Goal: Transaction & Acquisition: Purchase product/service

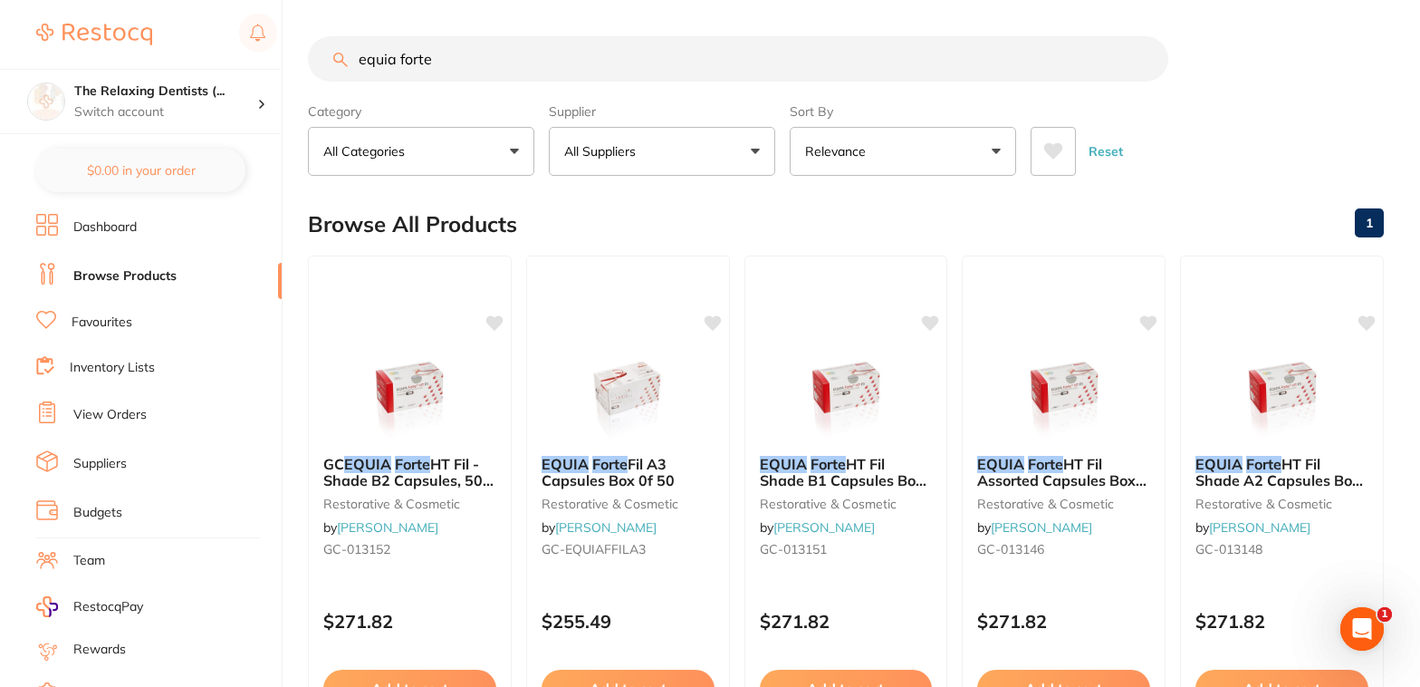
drag, startPoint x: 274, startPoint y: 65, endPoint x: 201, endPoint y: 67, distance: 73.4
click at [308, 67] on input "equia forte" at bounding box center [738, 58] width 861 height 45
type input "safety glasses"
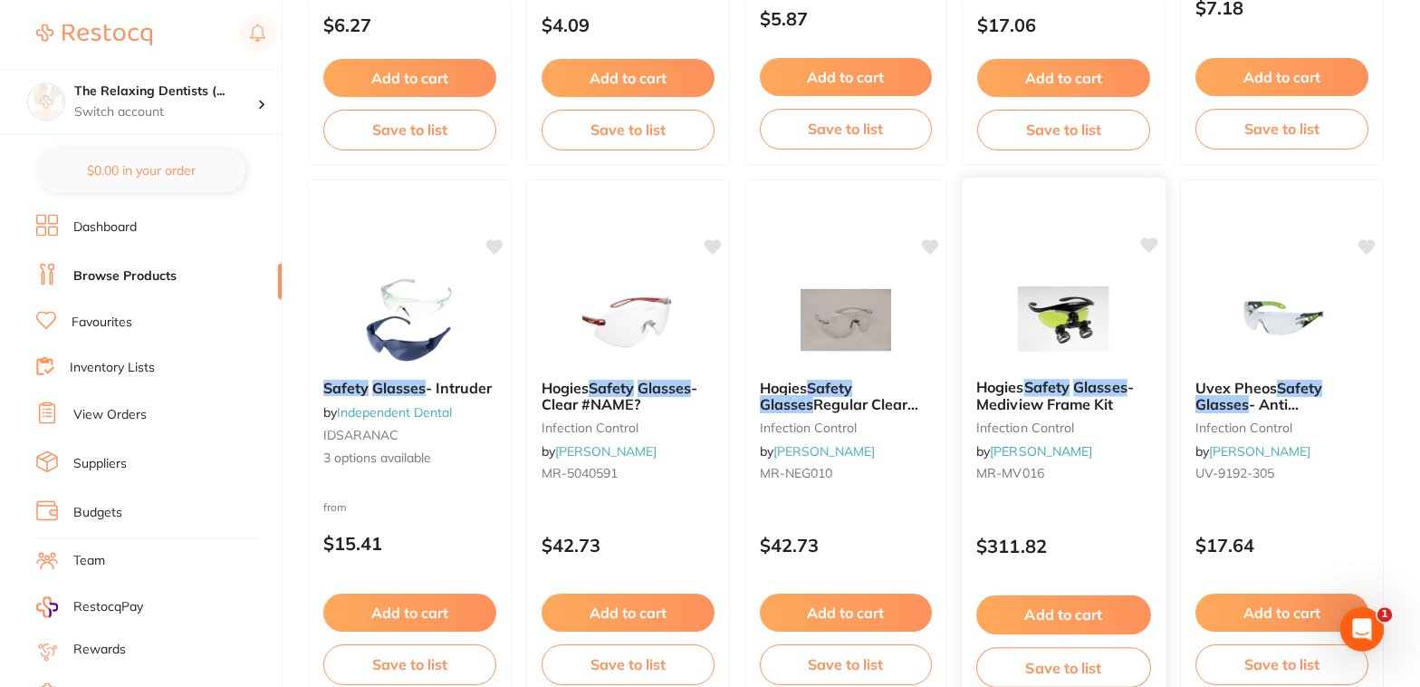
scroll to position [692, 0]
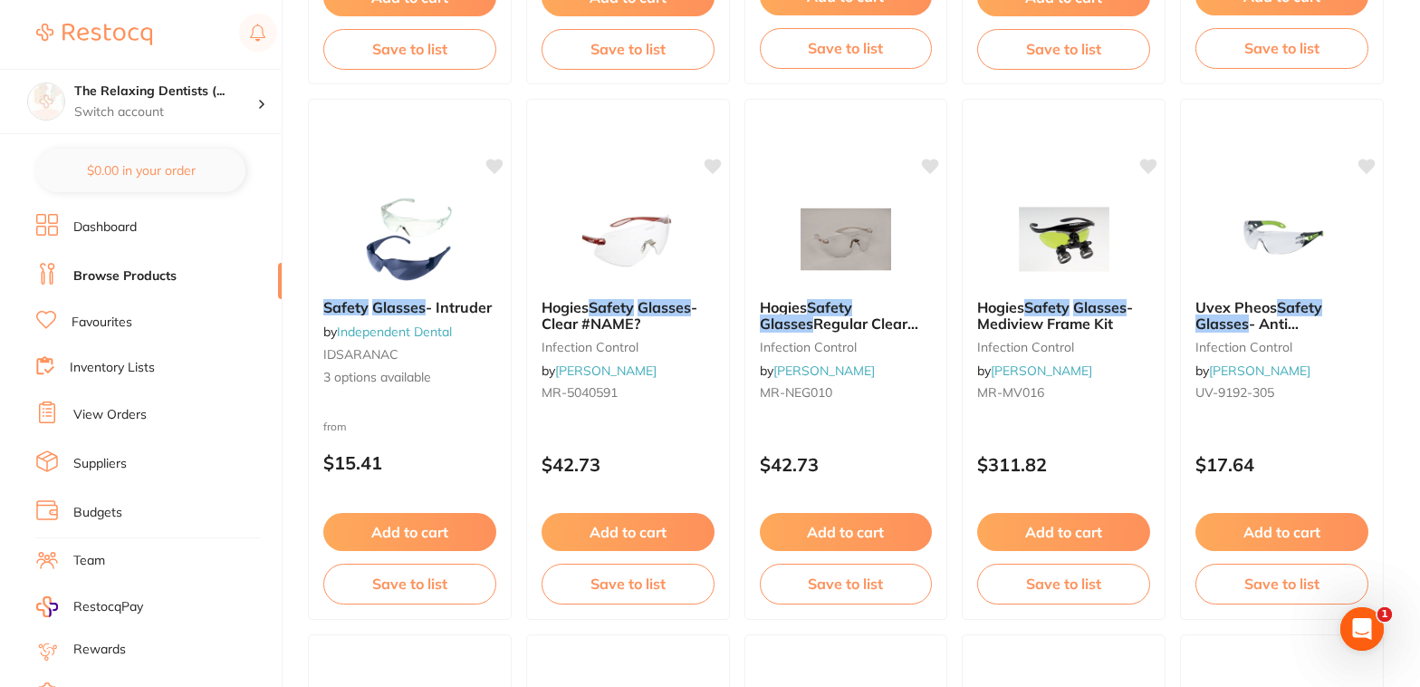
click at [101, 327] on link "Favourites" at bounding box center [102, 322] width 61 height 18
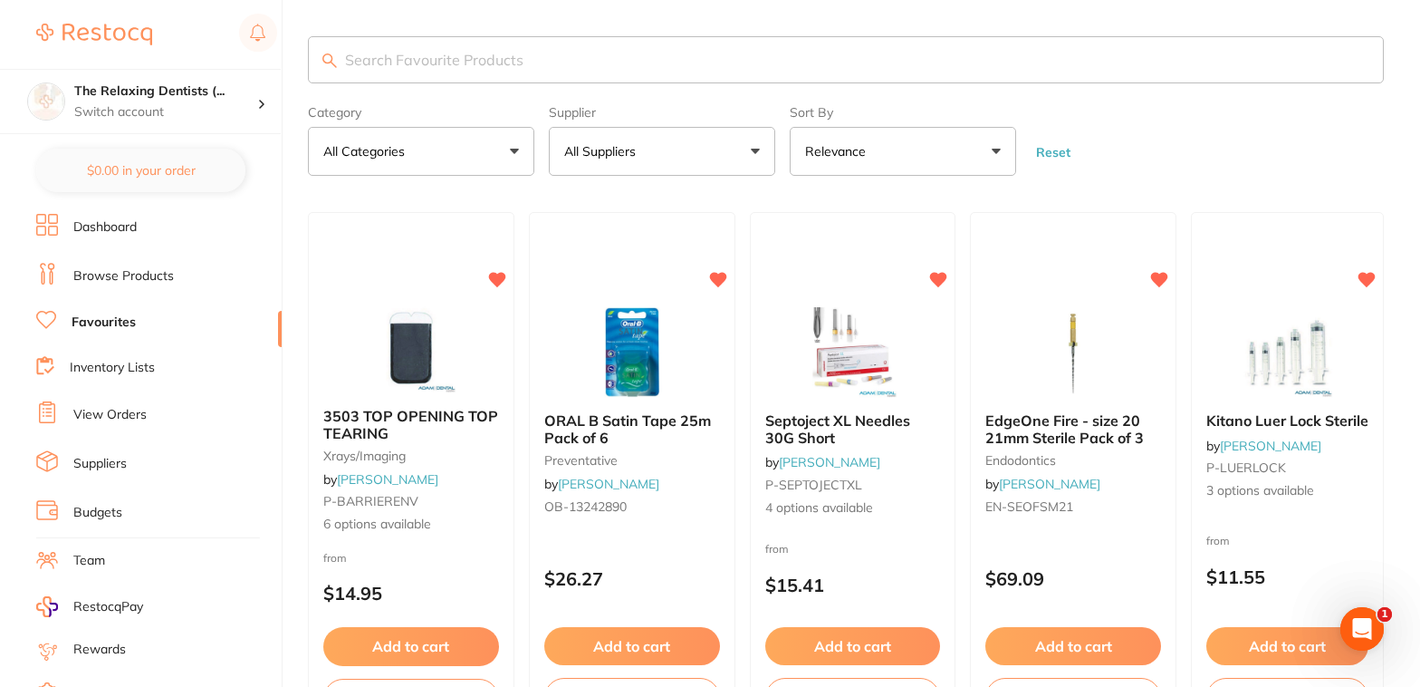
click at [409, 71] on input "search" at bounding box center [846, 59] width 1076 height 47
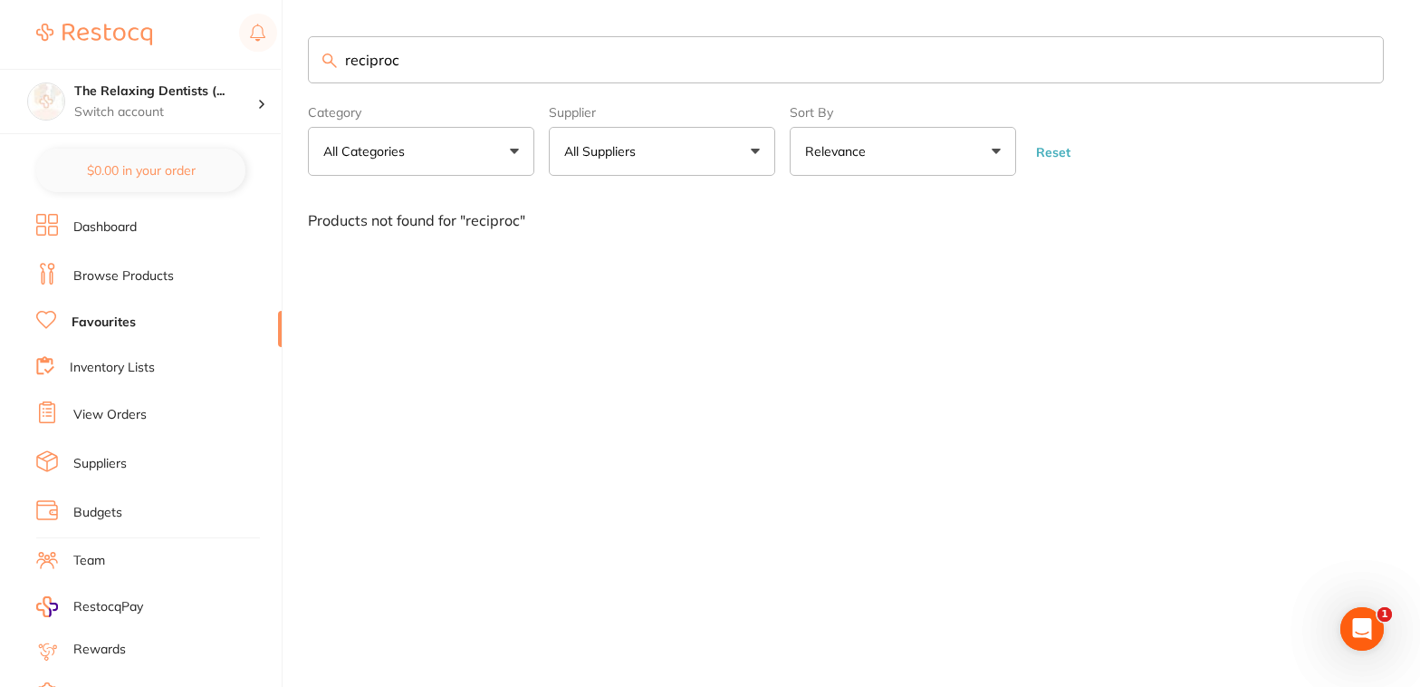
drag, startPoint x: 418, startPoint y: 61, endPoint x: 271, endPoint y: 71, distance: 147.1
click at [308, 71] on input "reciproc" at bounding box center [846, 59] width 1076 height 47
type input "r"
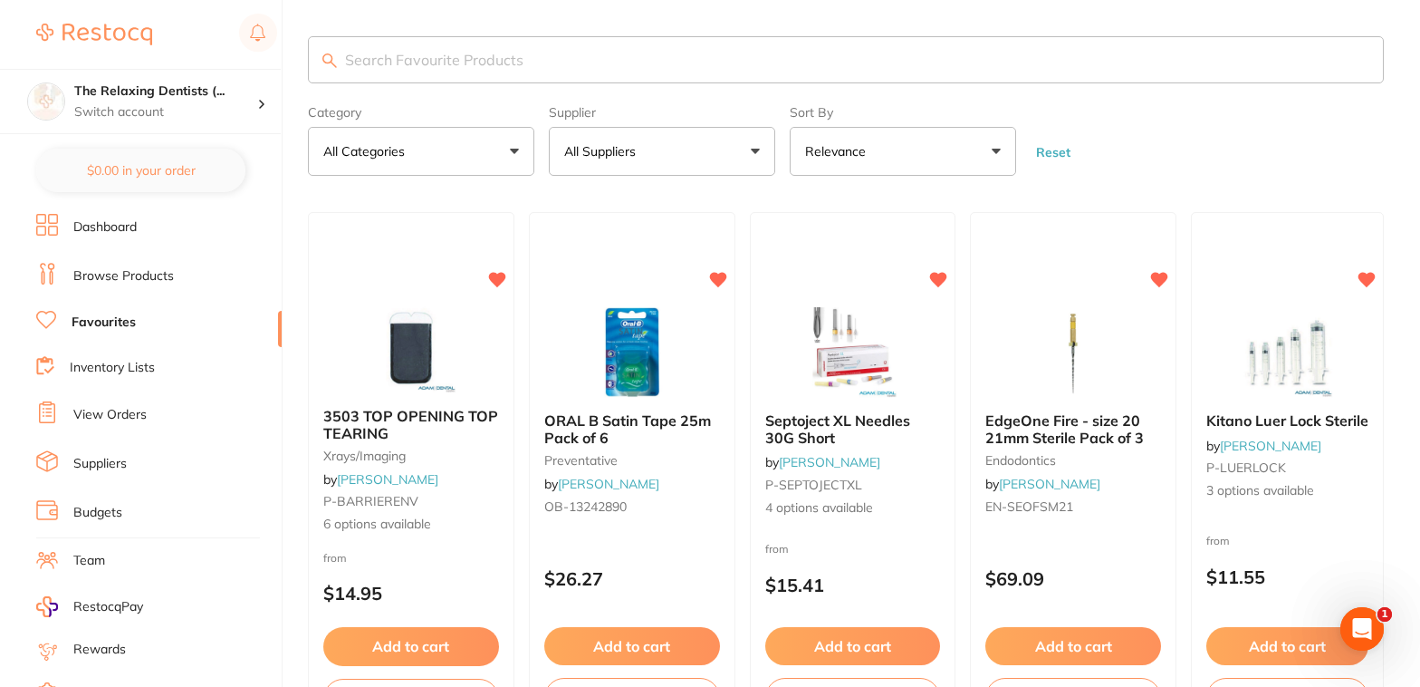
click at [518, 160] on button "All Categories" at bounding box center [421, 151] width 226 height 49
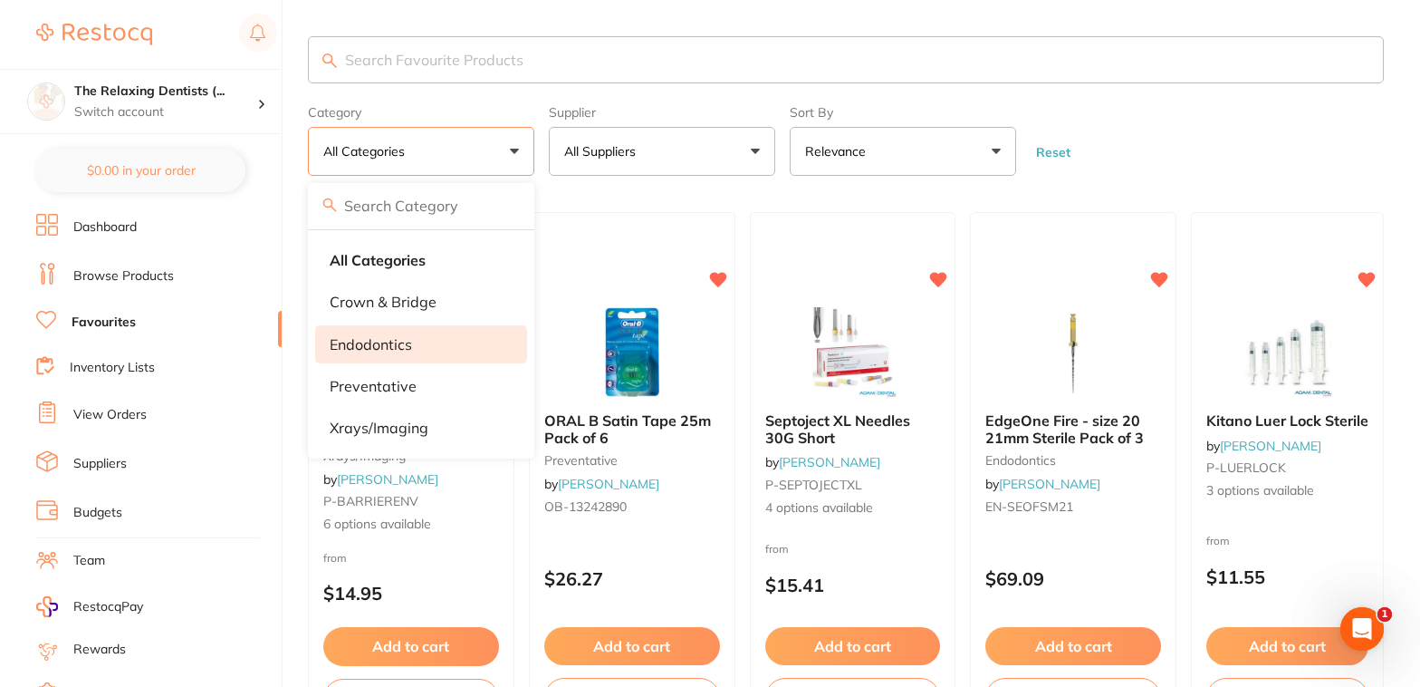
click at [390, 352] on p "endodontics" at bounding box center [371, 344] width 82 height 16
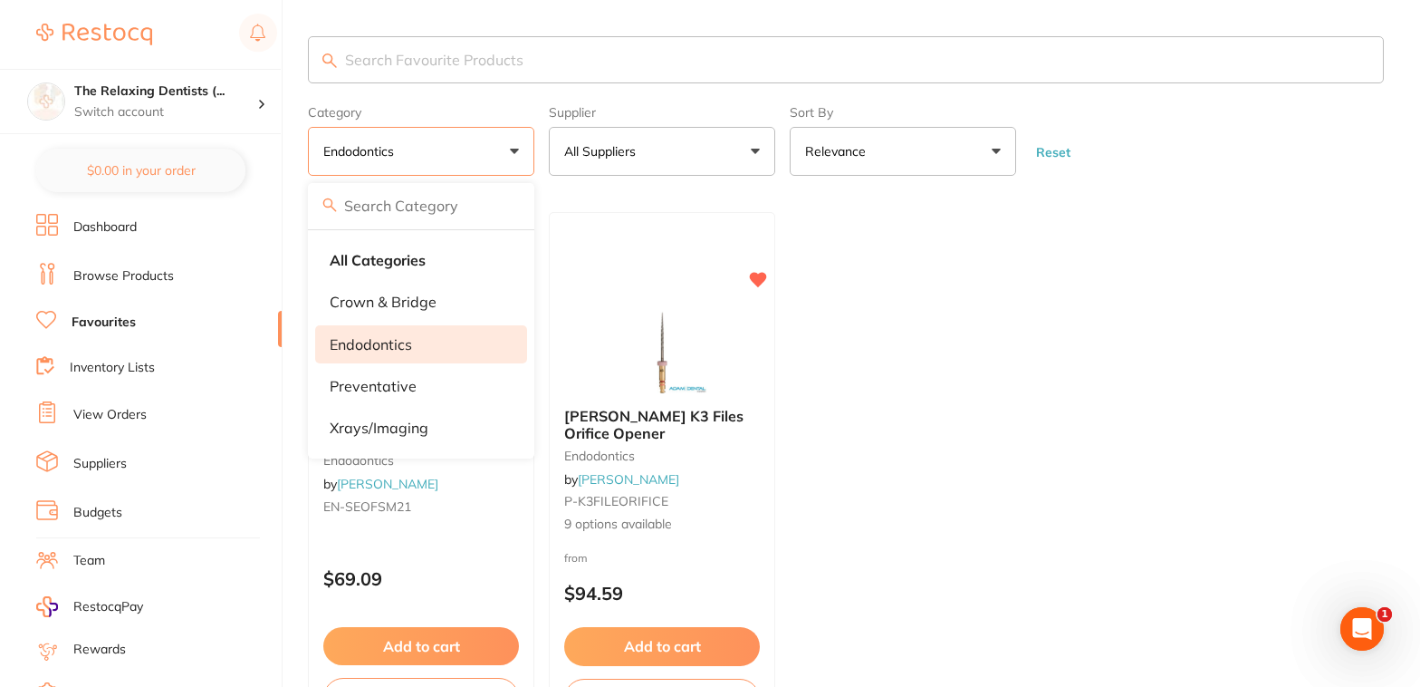
click at [154, 276] on link "Browse Products" at bounding box center [123, 276] width 101 height 18
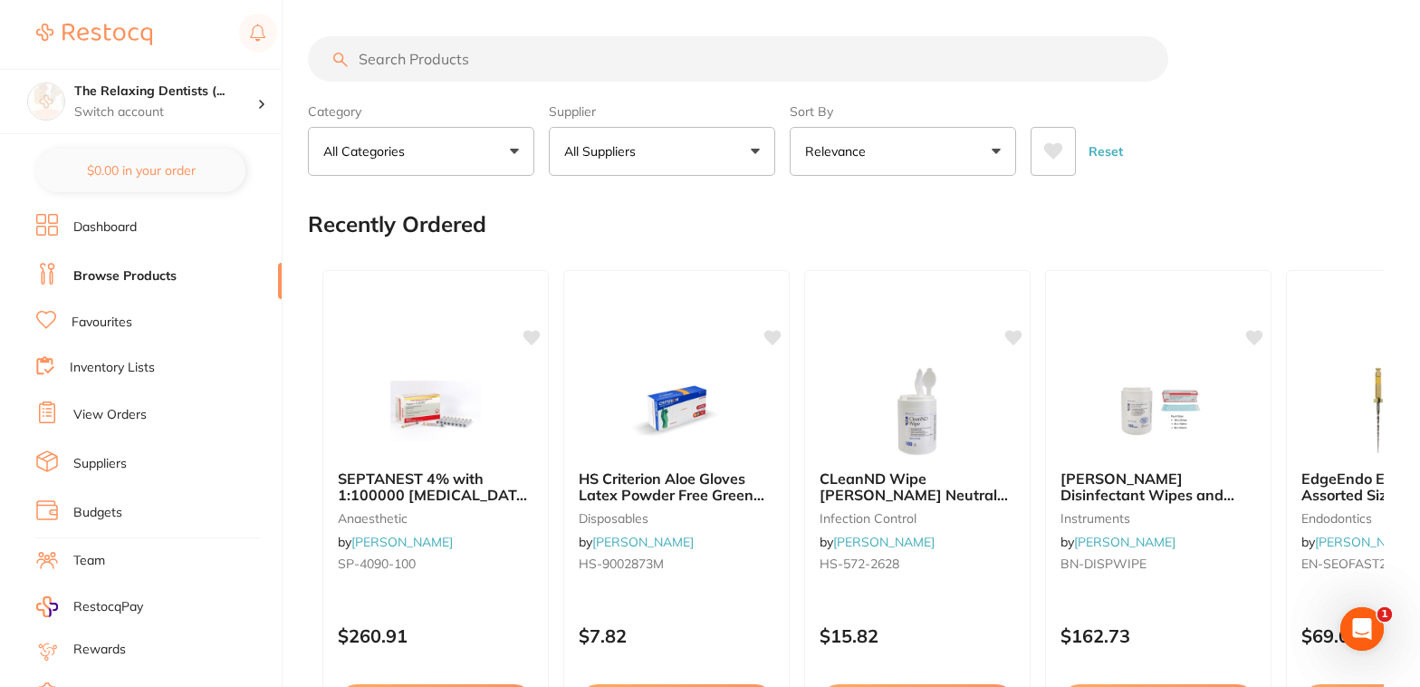
click at [409, 62] on input "search" at bounding box center [738, 58] width 861 height 45
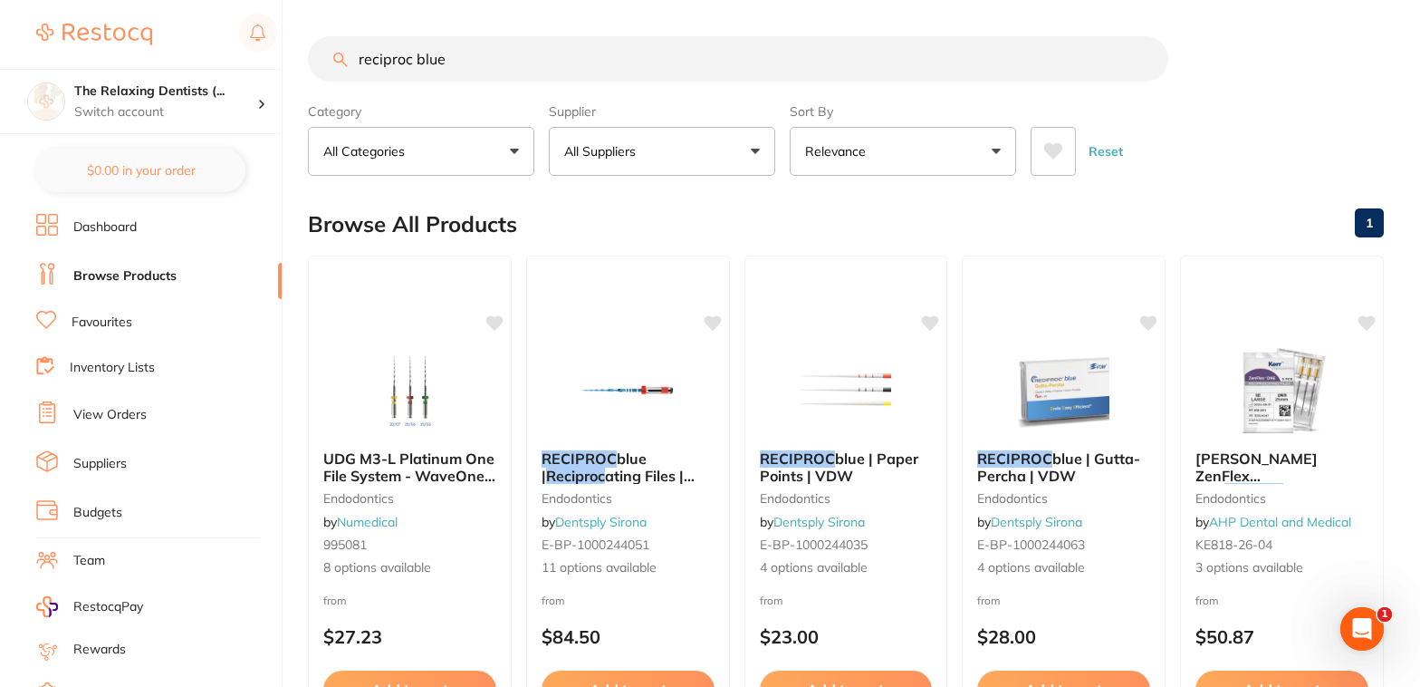
type input "reciproc blue"
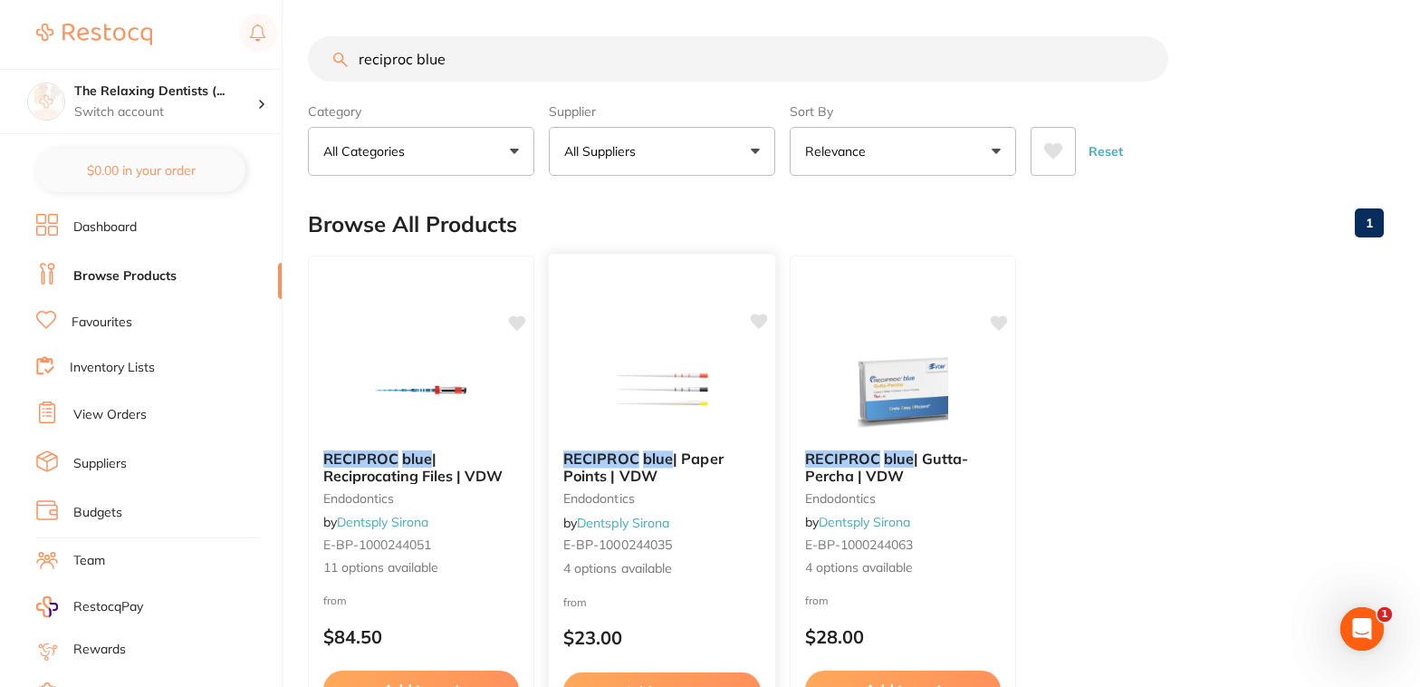
scroll to position [115, 0]
